Goal: Communication & Community: Answer question/provide support

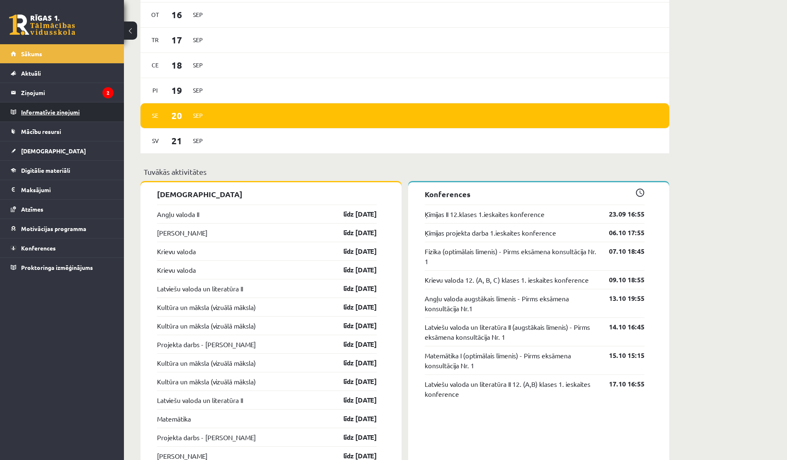
scroll to position [580, 0]
click at [81, 88] on legend "Ziņojumi 2" at bounding box center [67, 92] width 93 height 19
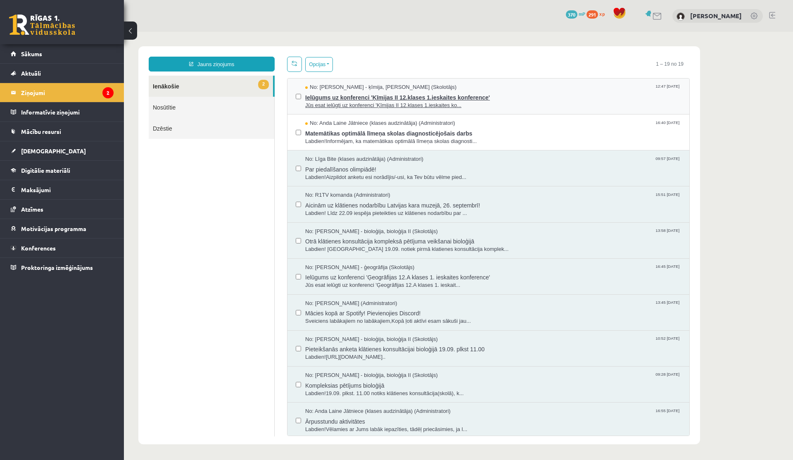
click at [399, 105] on span "Jūs esat ielūgti uz konferenci 'Ķīmijas II 12.klases 1.ieskaites ko..." at bounding box center [493, 106] width 376 height 8
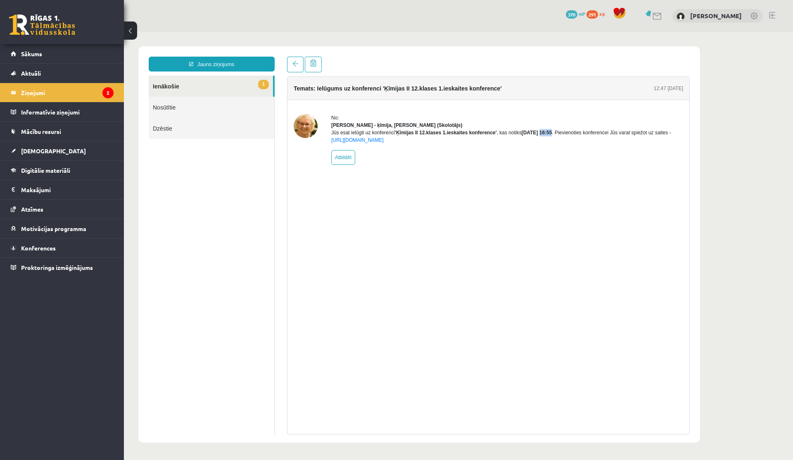
drag, startPoint x: 559, startPoint y: 140, endPoint x: 571, endPoint y: 140, distance: 12.0
click at [436, 136] on b "[DATE] 16:55" at bounding box center [537, 133] width 31 height 6
click at [45, 248] on span "Konferences" at bounding box center [38, 247] width 35 height 7
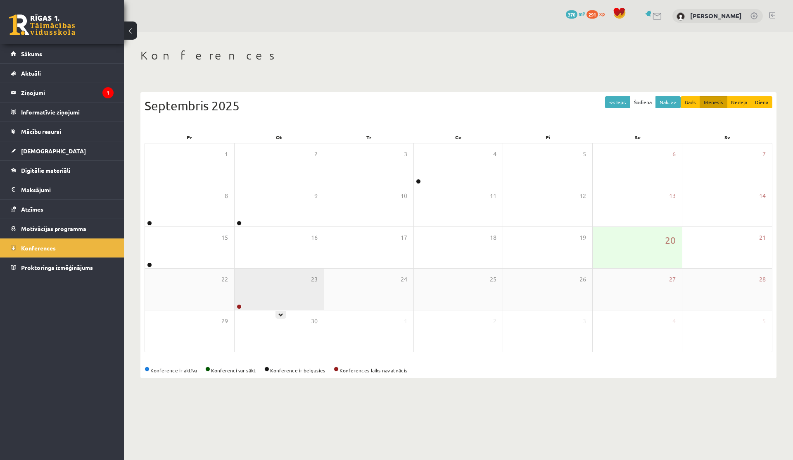
click at [288, 287] on div "23" at bounding box center [279, 289] width 89 height 41
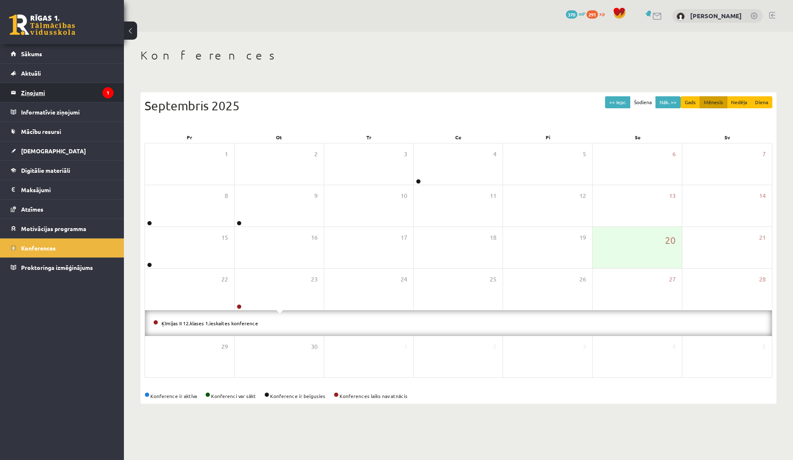
click at [81, 97] on legend "Ziņojumi 1" at bounding box center [67, 92] width 93 height 19
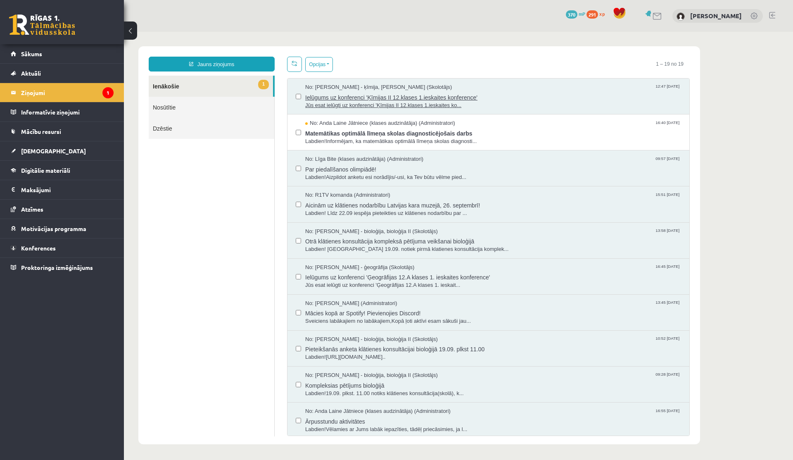
click at [436, 89] on div "No: [PERSON_NAME] - ķīmija, [PERSON_NAME] (Skolotājs) 12:47 [DATE]" at bounding box center [493, 87] width 376 height 8
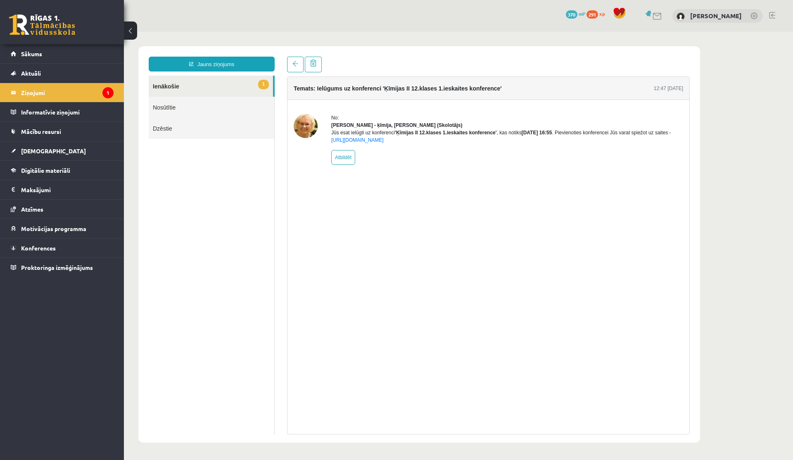
drag, startPoint x: 559, startPoint y: 141, endPoint x: 588, endPoint y: 143, distance: 28.6
click at [436, 143] on div "Jūs esat ielūgti uz konferenci 'Ķīmijas II 12.klases 1.ieskaites konference' , …" at bounding box center [507, 136] width 352 height 15
drag, startPoint x: 655, startPoint y: 88, endPoint x: 662, endPoint y: 88, distance: 7.0
click at [436, 88] on div "12:47 [DATE]" at bounding box center [668, 88] width 29 height 7
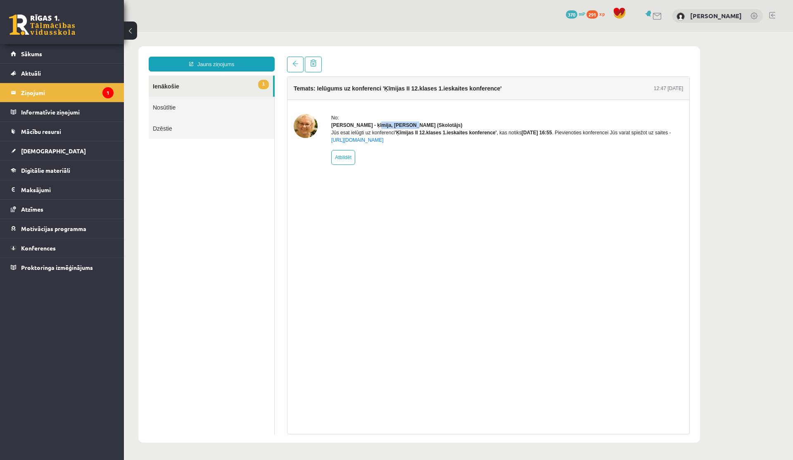
drag, startPoint x: 371, startPoint y: 125, endPoint x: 407, endPoint y: 126, distance: 35.9
click at [407, 125] on strong "[PERSON_NAME] - ķīmija, [PERSON_NAME] (Skolotājs)" at bounding box center [396, 125] width 131 height 6
click at [407, 126] on strong "[PERSON_NAME] - ķīmija, [PERSON_NAME] (Skolotājs)" at bounding box center [396, 125] width 131 height 6
drag, startPoint x: 535, startPoint y: 139, endPoint x: 583, endPoint y: 139, distance: 47.9
click at [436, 139] on div "Jūs esat ielūgti uz konferenci 'Ķīmijas II 12.klases 1.ieskaites konference' , …" at bounding box center [507, 136] width 352 height 15
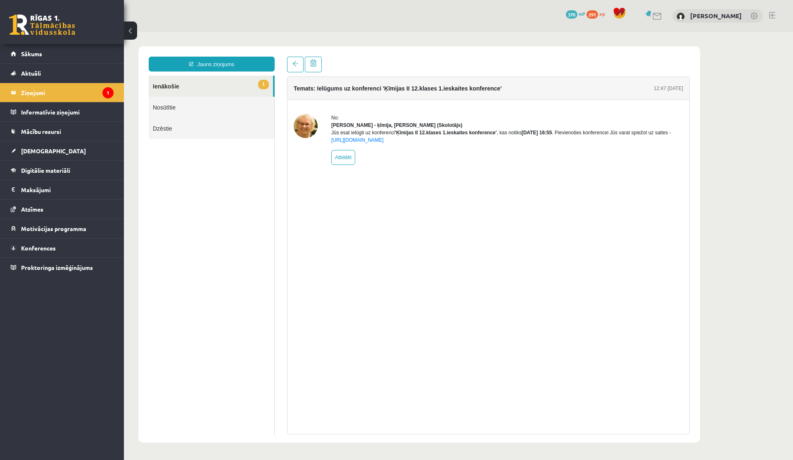
click at [436, 139] on div "Jūs esat ielūgti uz konferenci 'Ķīmijas II 12.klases 1.ieskaites konference' , …" at bounding box center [507, 136] width 352 height 15
click at [32, 240] on link "Konferences" at bounding box center [62, 247] width 103 height 19
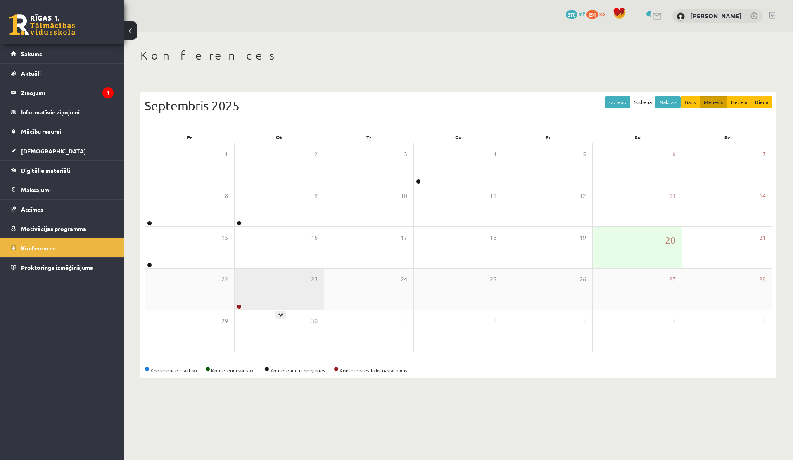
click at [258, 288] on div "23" at bounding box center [279, 289] width 89 height 41
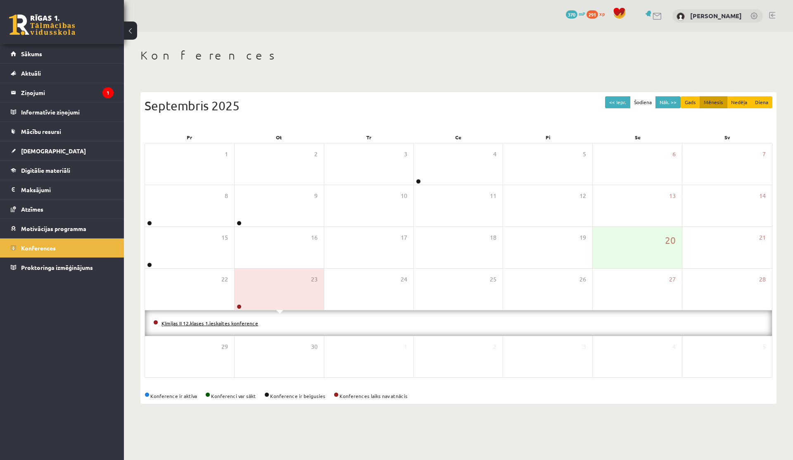
click at [213, 298] on link "Ķīmijas II 12.klases 1.ieskaites konference" at bounding box center [210, 323] width 97 height 7
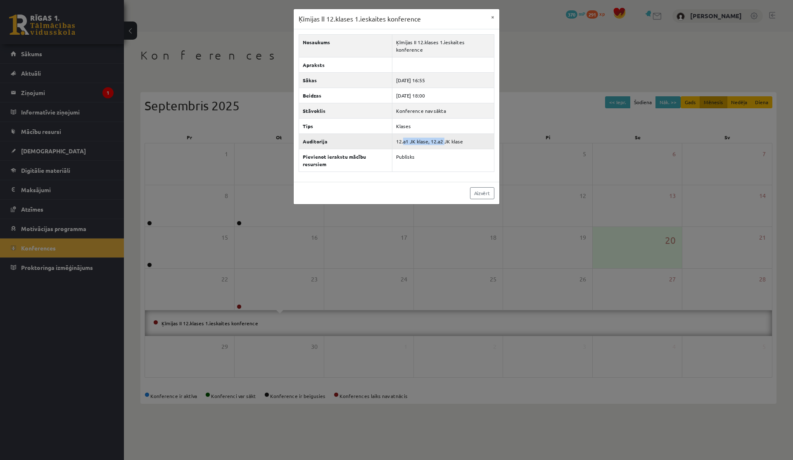
drag, startPoint x: 401, startPoint y: 135, endPoint x: 441, endPoint y: 136, distance: 40.5
click at [436, 136] on td "12.a1 JK klase, 12.a2 JK klase" at bounding box center [443, 140] width 102 height 15
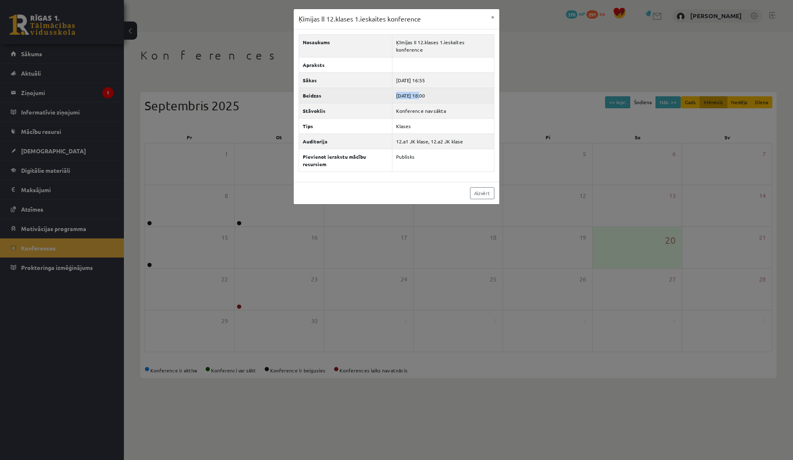
drag, startPoint x: 398, startPoint y: 87, endPoint x: 423, endPoint y: 88, distance: 25.2
click at [423, 88] on td "[DATE] 18:00" at bounding box center [443, 95] width 102 height 15
click at [436, 19] on button "×" at bounding box center [492, 17] width 13 height 16
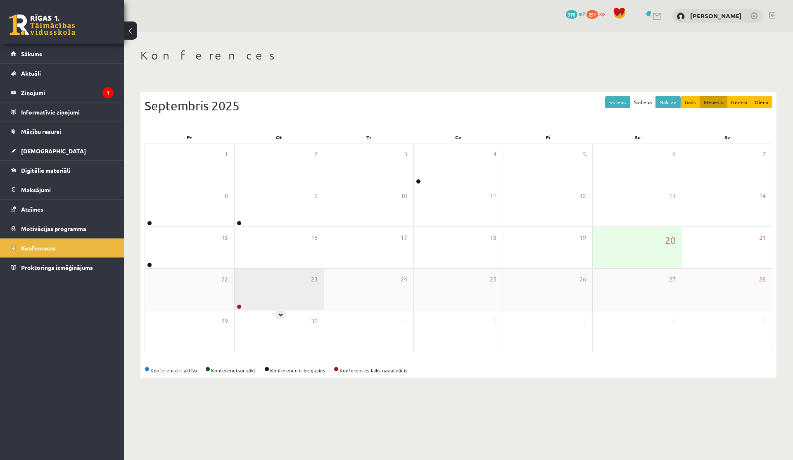
click at [255, 288] on div "23" at bounding box center [279, 289] width 89 height 41
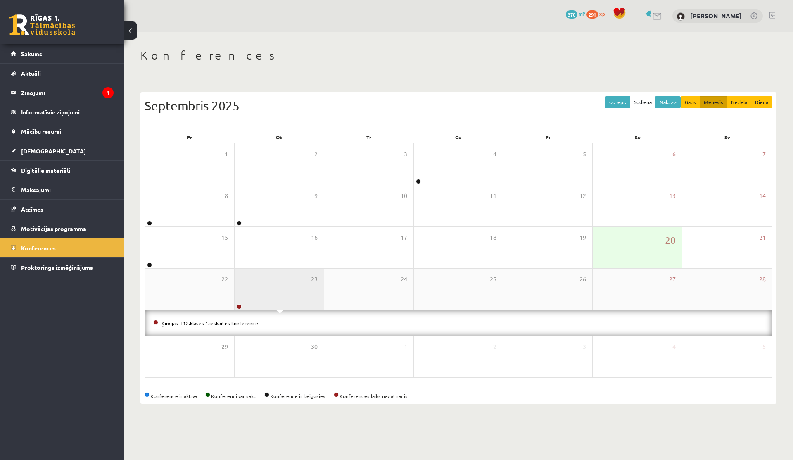
click at [256, 288] on div "23" at bounding box center [279, 289] width 89 height 41
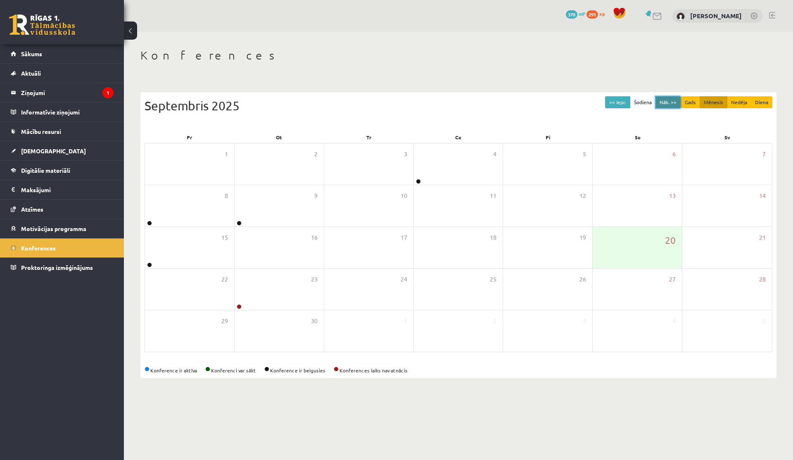
click at [436, 99] on button "Nāk. >>" at bounding box center [668, 102] width 25 height 12
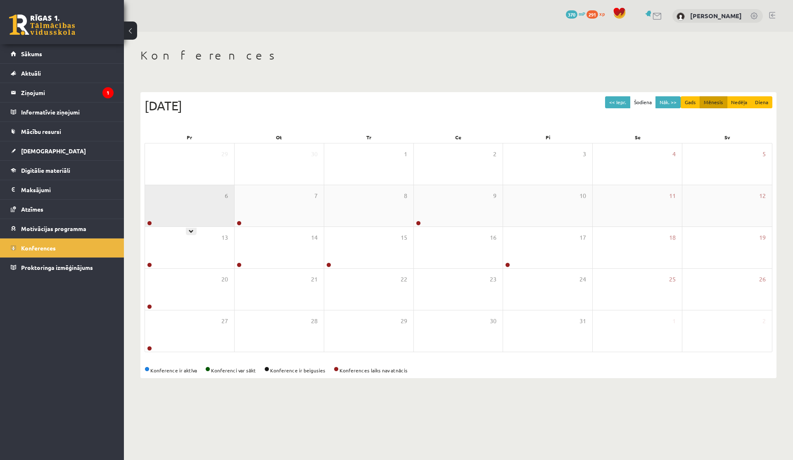
click at [198, 205] on div "6" at bounding box center [189, 205] width 89 height 41
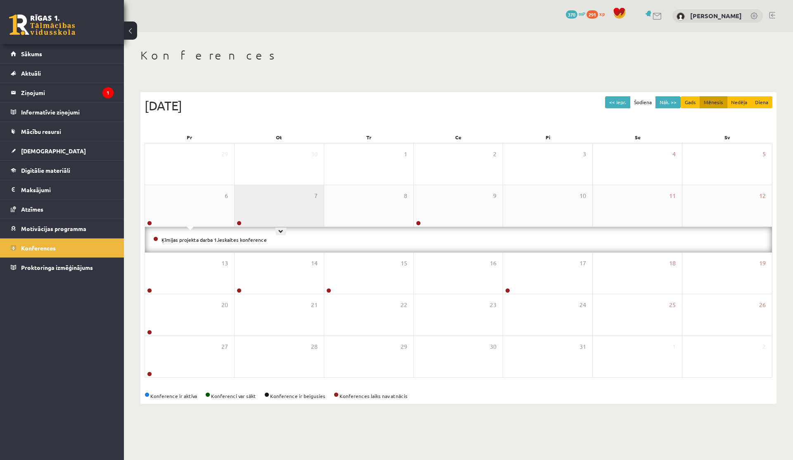
click at [290, 204] on div "7" at bounding box center [279, 205] width 89 height 41
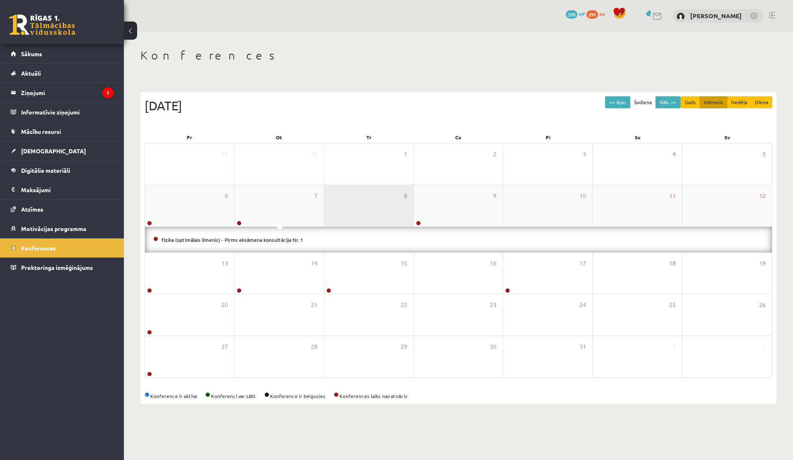
click at [396, 197] on div "8" at bounding box center [368, 205] width 89 height 41
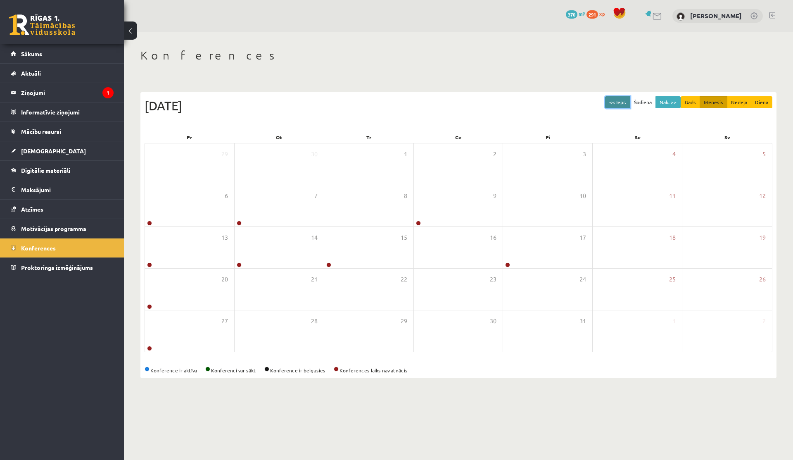
click at [436, 105] on button "<< Iepr." at bounding box center [617, 102] width 25 height 12
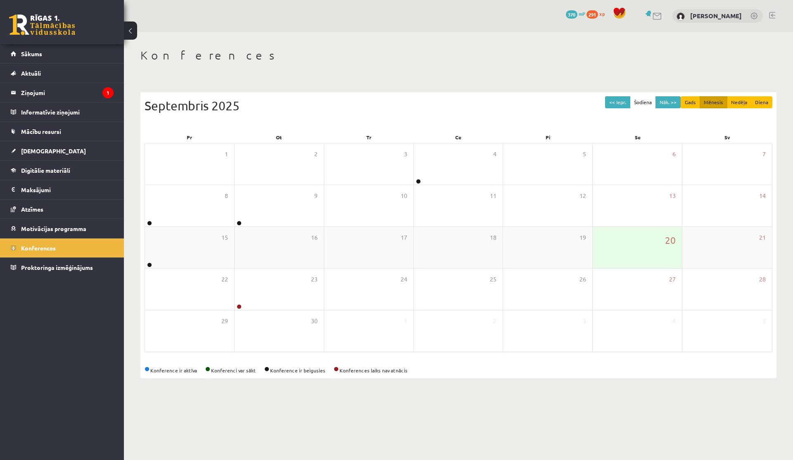
click at [436, 254] on div "20" at bounding box center [637, 247] width 89 height 41
click at [276, 298] on div "23" at bounding box center [279, 289] width 89 height 41
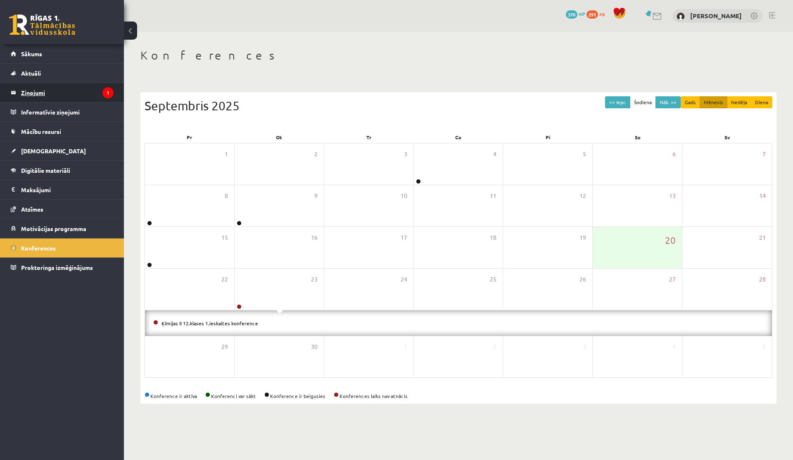
click at [57, 95] on legend "Ziņojumi 1" at bounding box center [67, 92] width 93 height 19
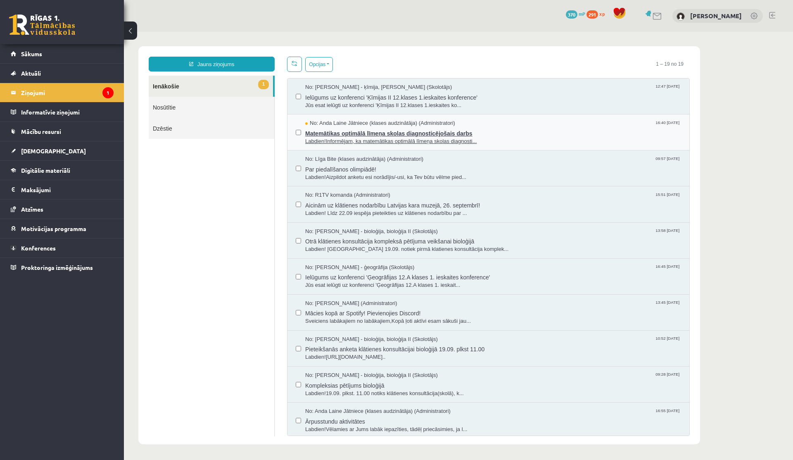
click at [378, 143] on span "Labdien!Informējam, ka matemātikas optimālā līmeņa skolas diagnosti..." at bounding box center [493, 142] width 376 height 8
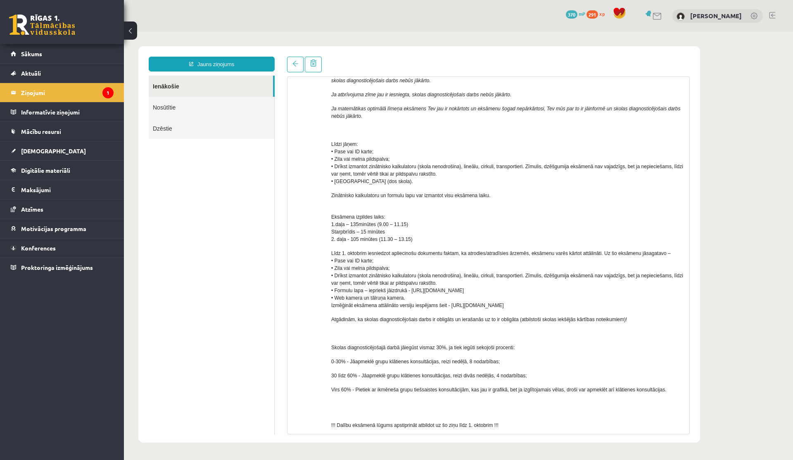
scroll to position [190, 0]
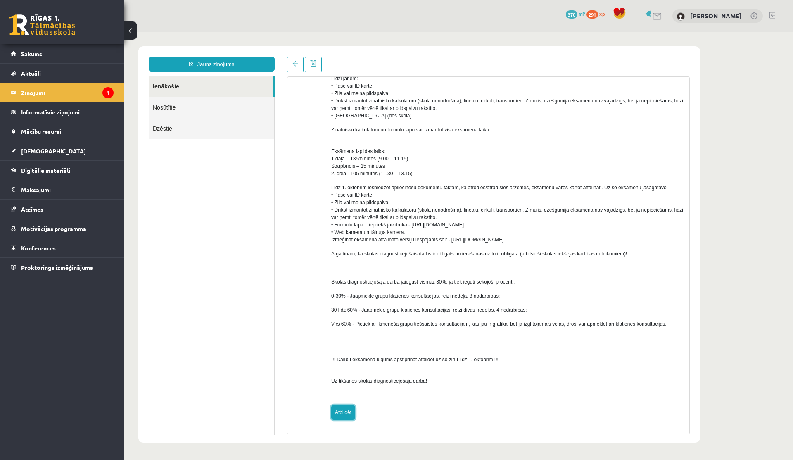
click at [350, 298] on link "Atbildēt" at bounding box center [343, 412] width 24 height 15
type input "**********"
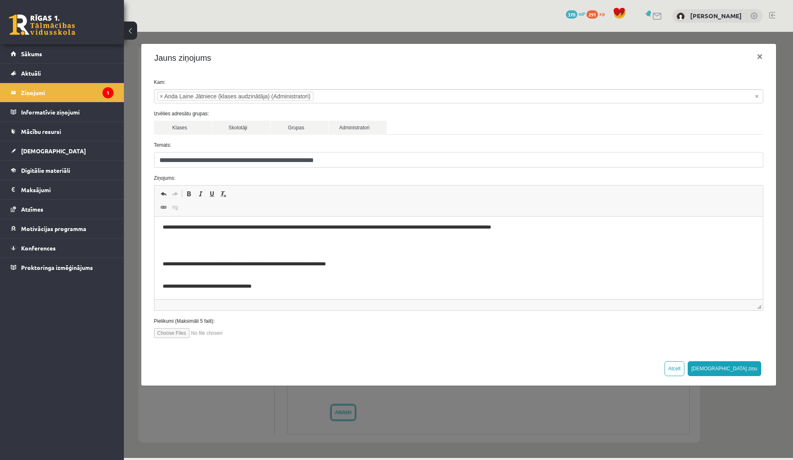
scroll to position [0, 0]
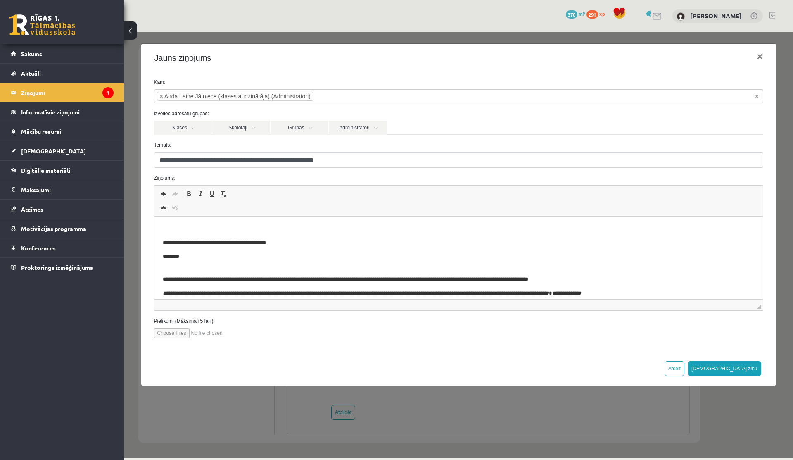
click at [208, 229] on p "Editor, wiswyg-editor-47433919783900-1758372426-385" at bounding box center [458, 229] width 592 height 9
click at [186, 230] on p "**********" at bounding box center [455, 229] width 586 height 9
click at [343, 232] on p "**********" at bounding box center [455, 229] width 586 height 9
click at [374, 232] on p "**********" at bounding box center [455, 229] width 586 height 9
click at [388, 232] on p "**********" at bounding box center [455, 229] width 586 height 9
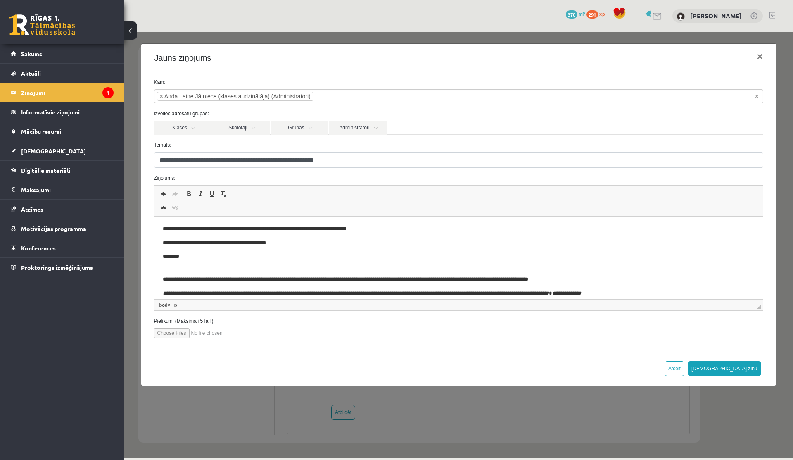
click at [386, 228] on p "**********" at bounding box center [455, 229] width 586 height 9
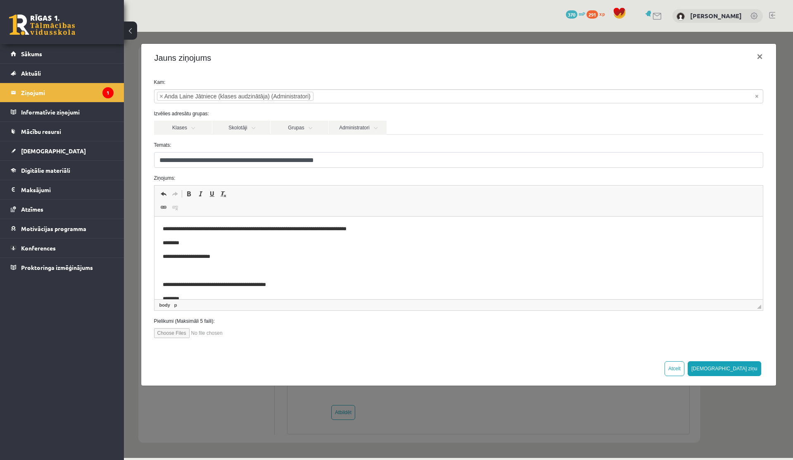
click at [383, 229] on p "**********" at bounding box center [455, 229] width 586 height 9
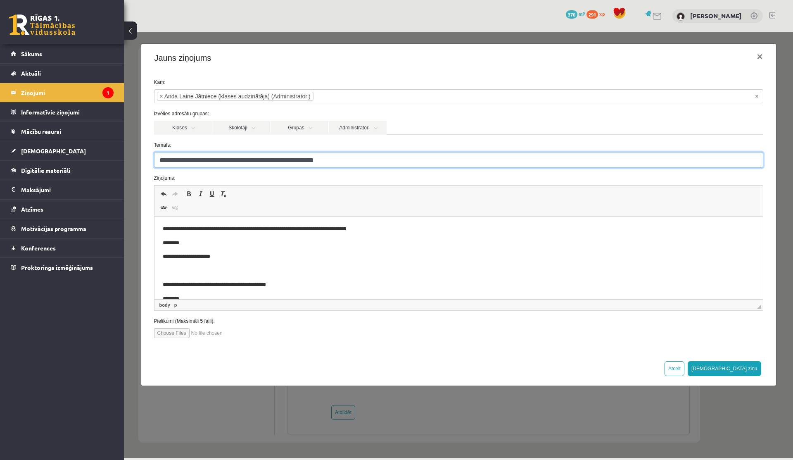
click at [370, 165] on input "**********" at bounding box center [458, 160] width 609 height 16
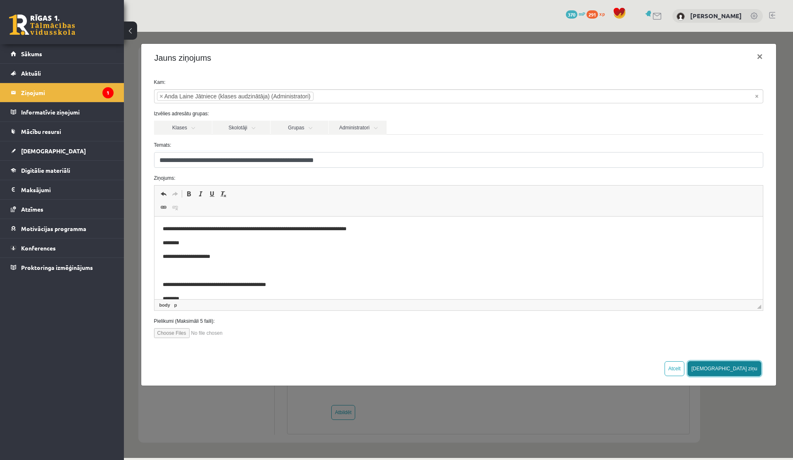
click at [436, 298] on button "[DEMOGRAPHIC_DATA] ziņu" at bounding box center [725, 368] width 74 height 15
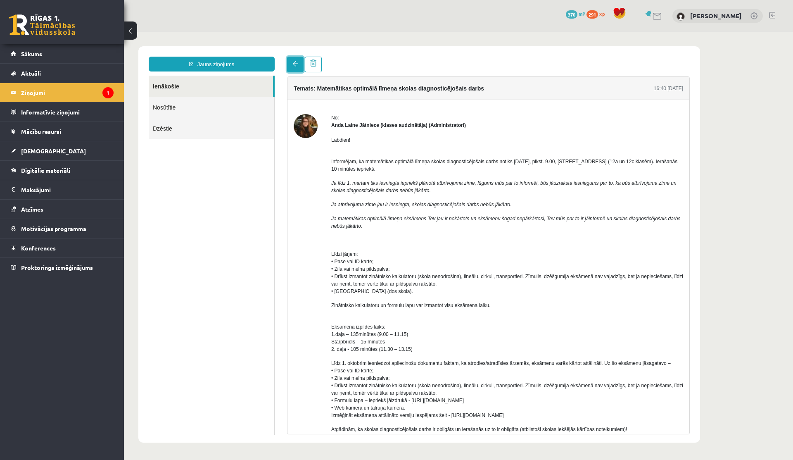
click at [295, 67] on link at bounding box center [295, 65] width 17 height 16
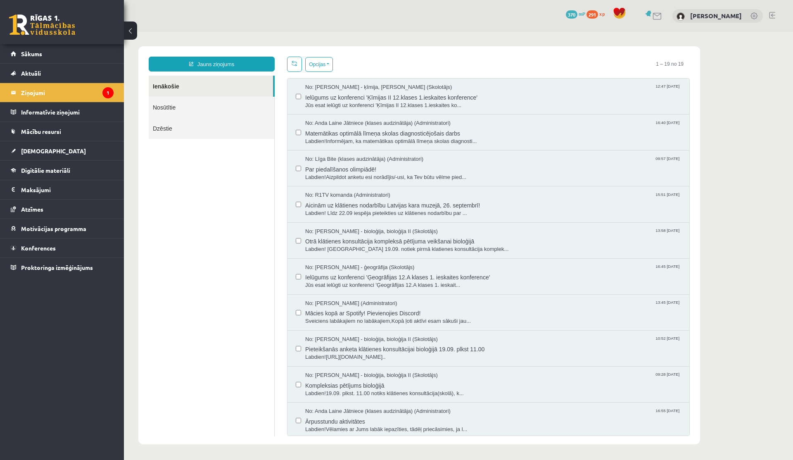
click at [178, 112] on link "Nosūtītie" at bounding box center [212, 107] width 126 height 21
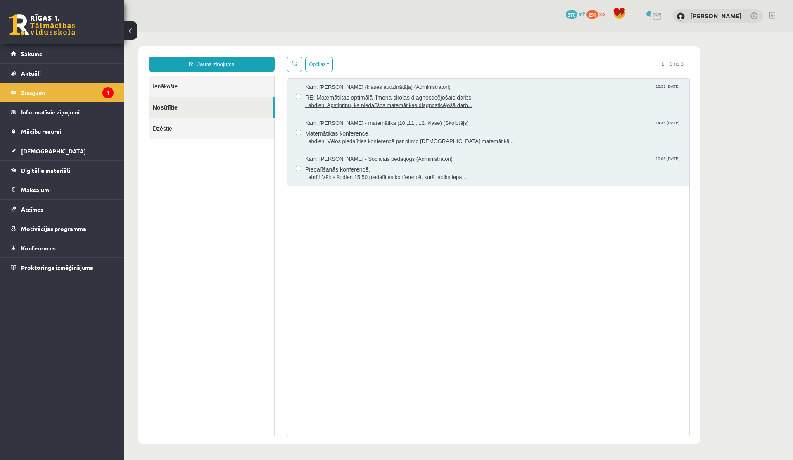
click at [377, 103] on span "Labdien! Apstiprinu, ka piedalīšos matemātikas diagnosticējošā darb..." at bounding box center [493, 106] width 376 height 8
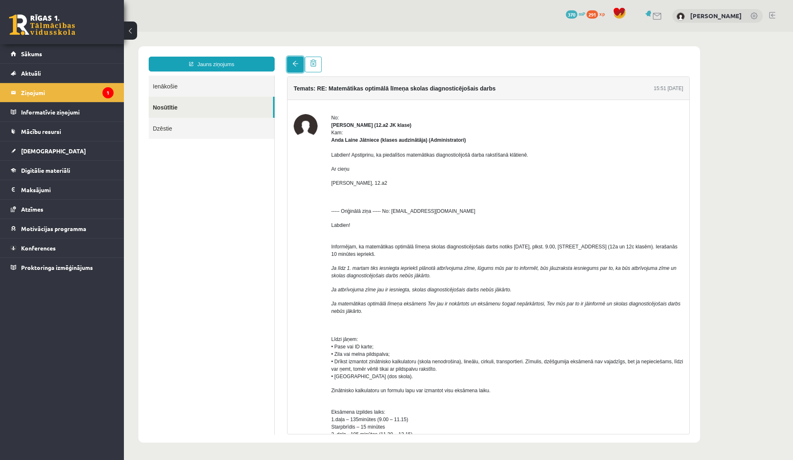
click at [288, 70] on link at bounding box center [295, 65] width 17 height 16
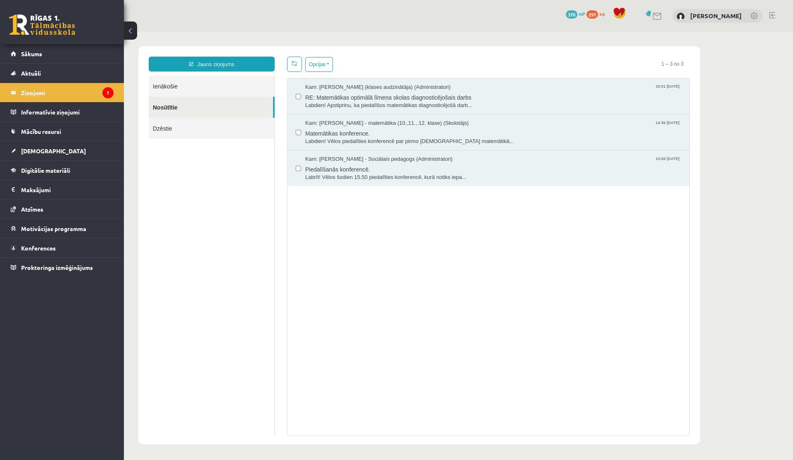
click at [68, 43] on div "0 Dāvanas 370 mP 291 xp" at bounding box center [62, 22] width 124 height 44
click at [52, 49] on link "Sākums" at bounding box center [62, 53] width 103 height 19
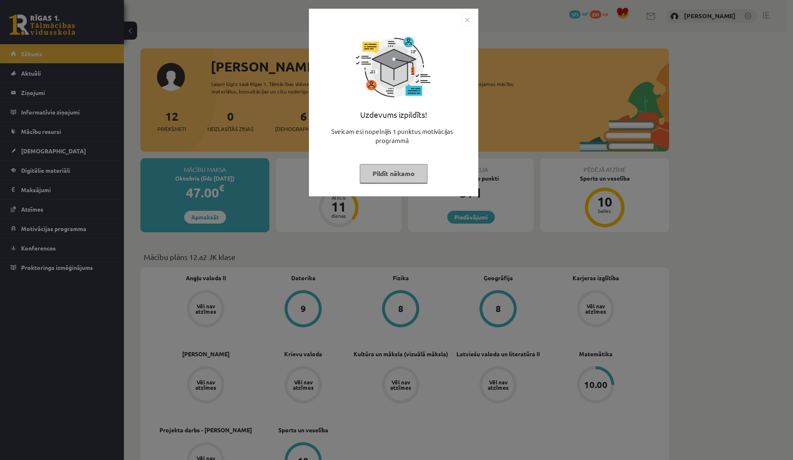
click at [373, 172] on button "Pildīt nākamo" at bounding box center [394, 173] width 68 height 19
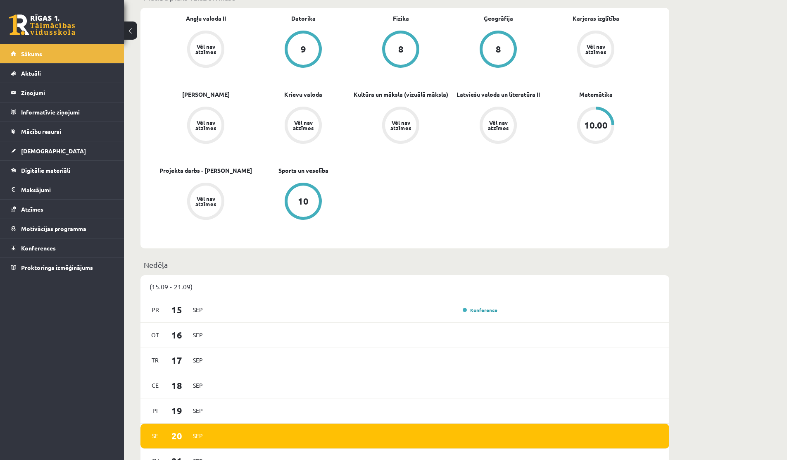
scroll to position [264, 0]
